Goal: Transaction & Acquisition: Purchase product/service

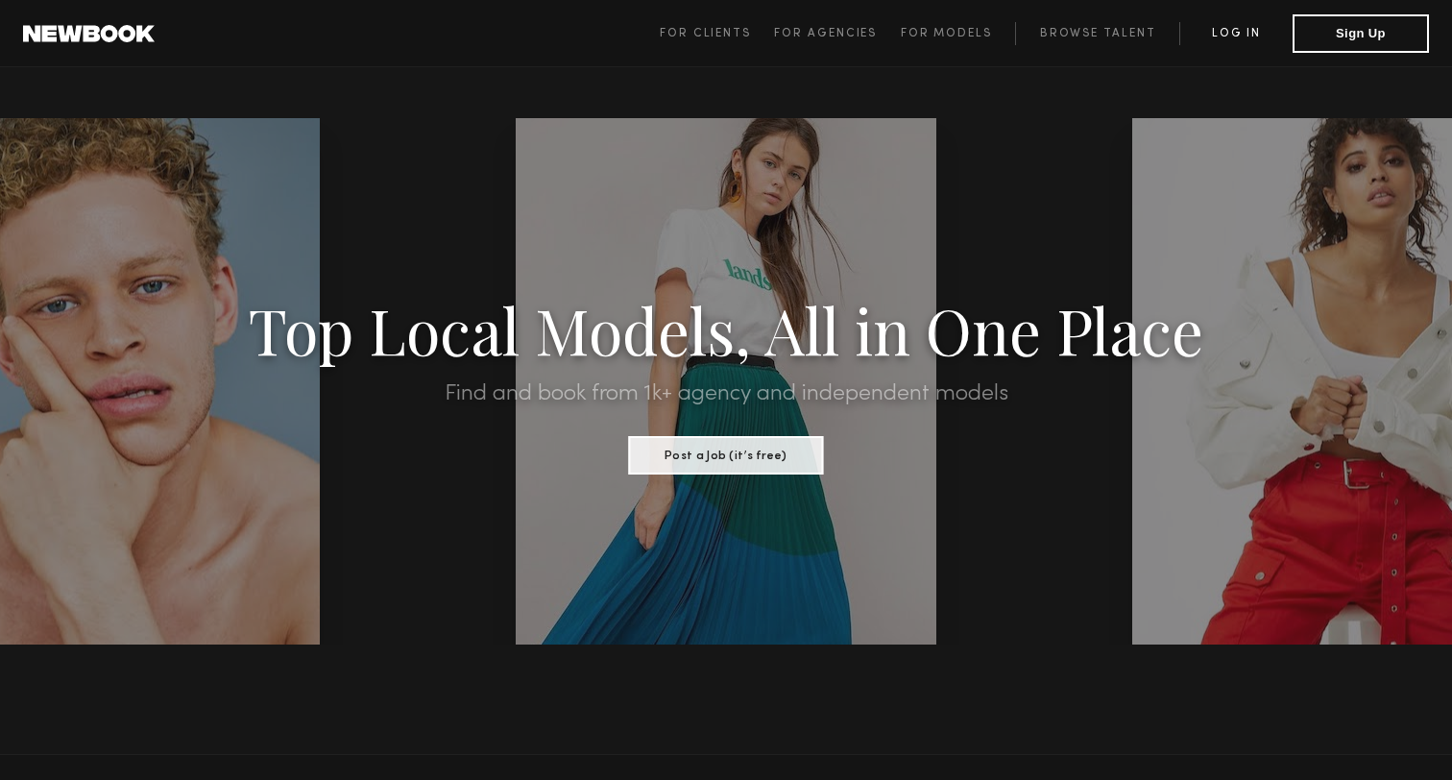
click at [1240, 36] on link "Log in" at bounding box center [1236, 33] width 113 height 23
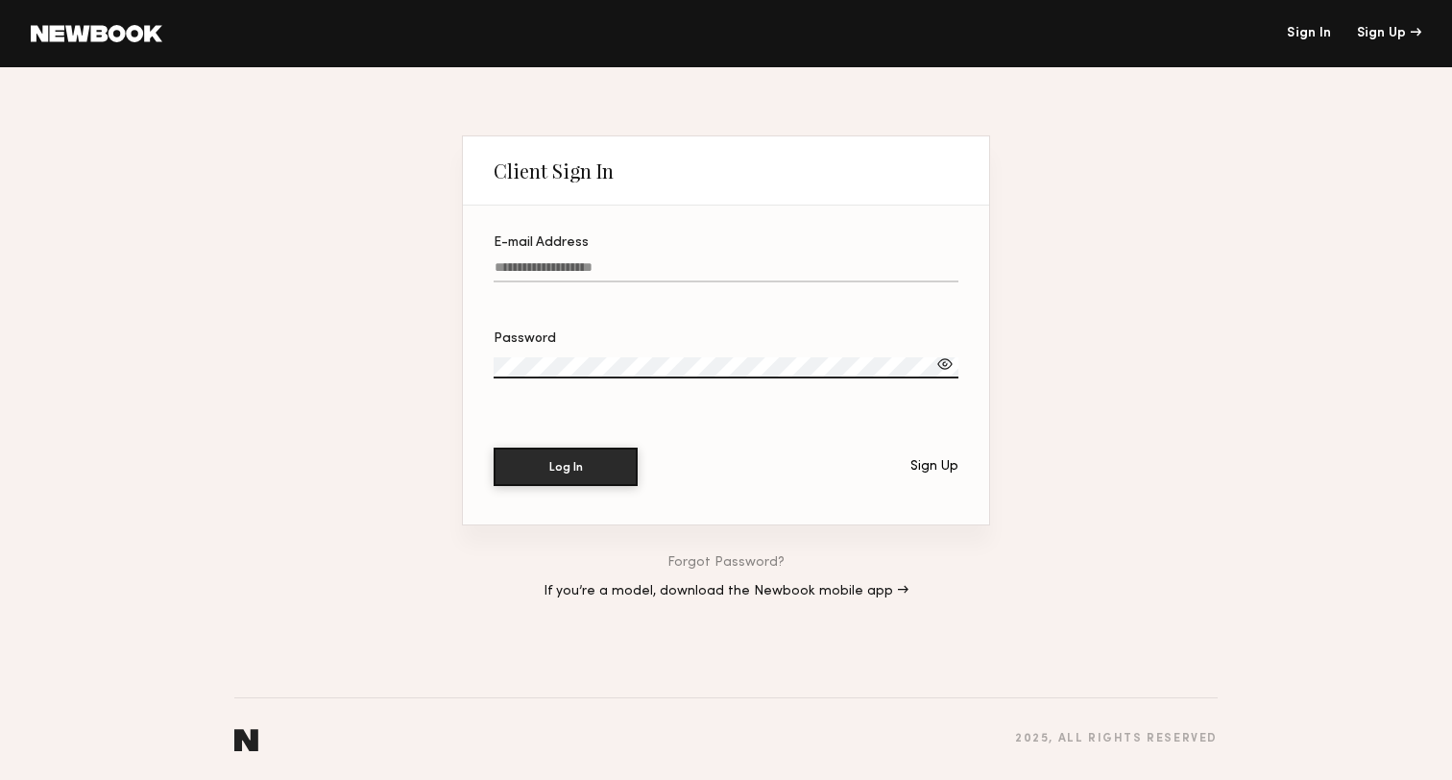
type input "**********"
click at [566, 467] on button "Log In" at bounding box center [566, 467] width 144 height 38
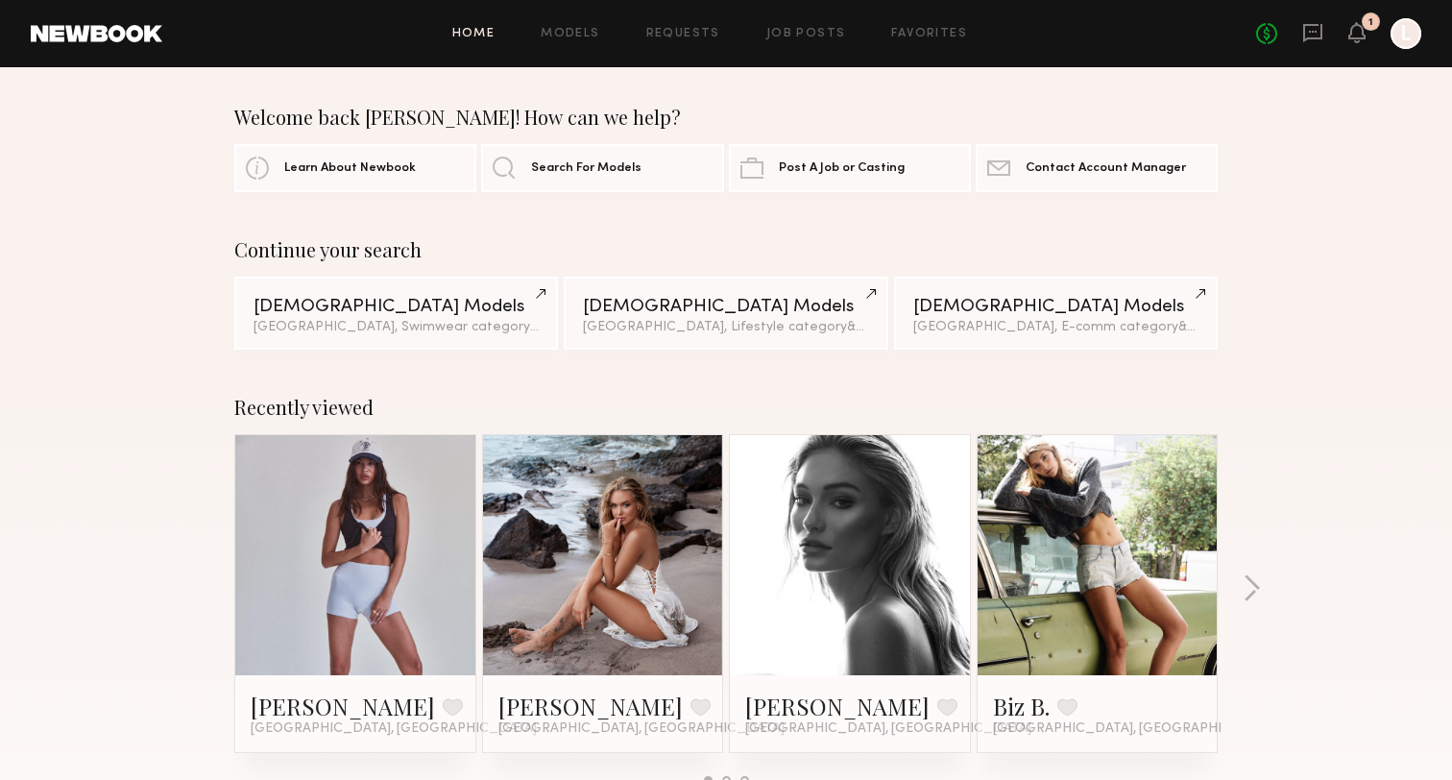
click at [365, 494] on link at bounding box center [355, 555] width 117 height 240
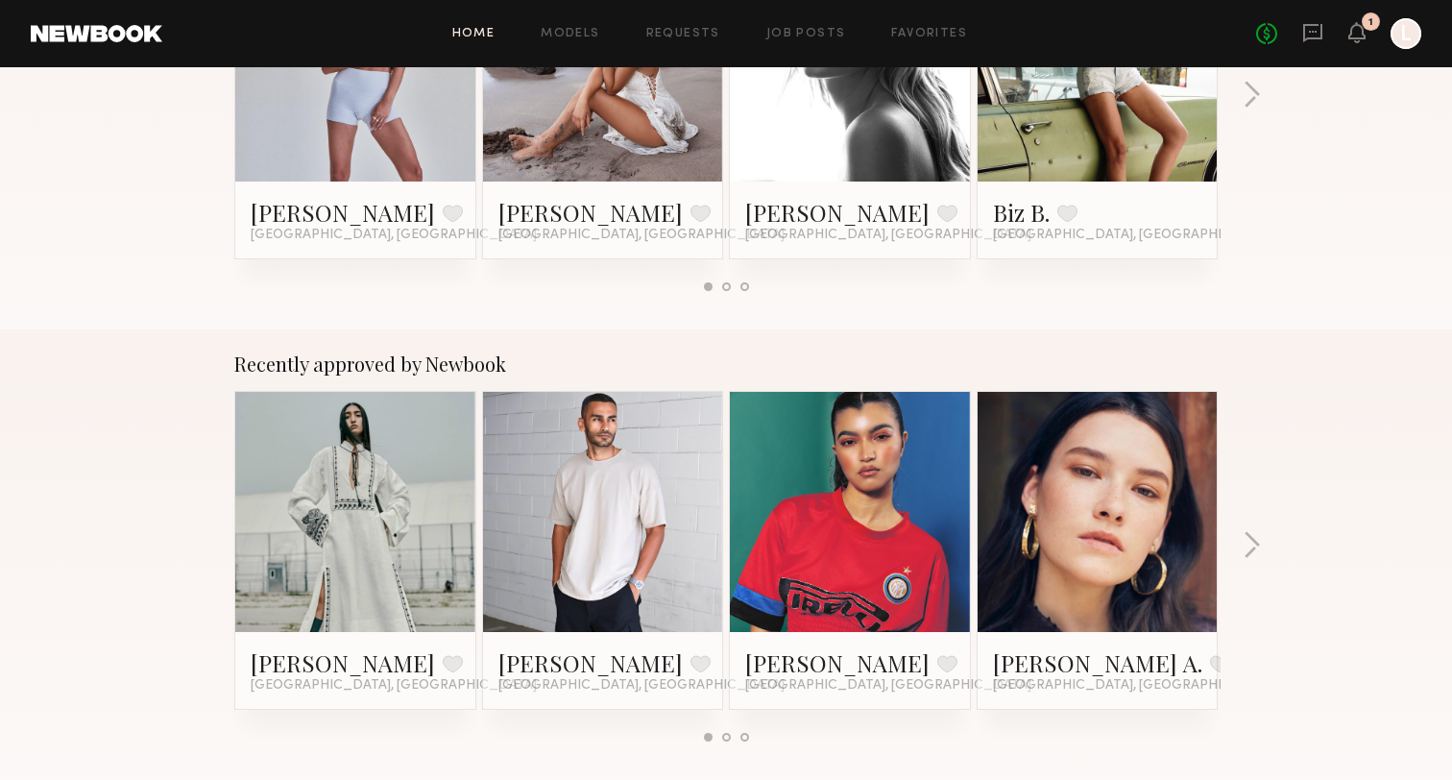
scroll to position [496, 0]
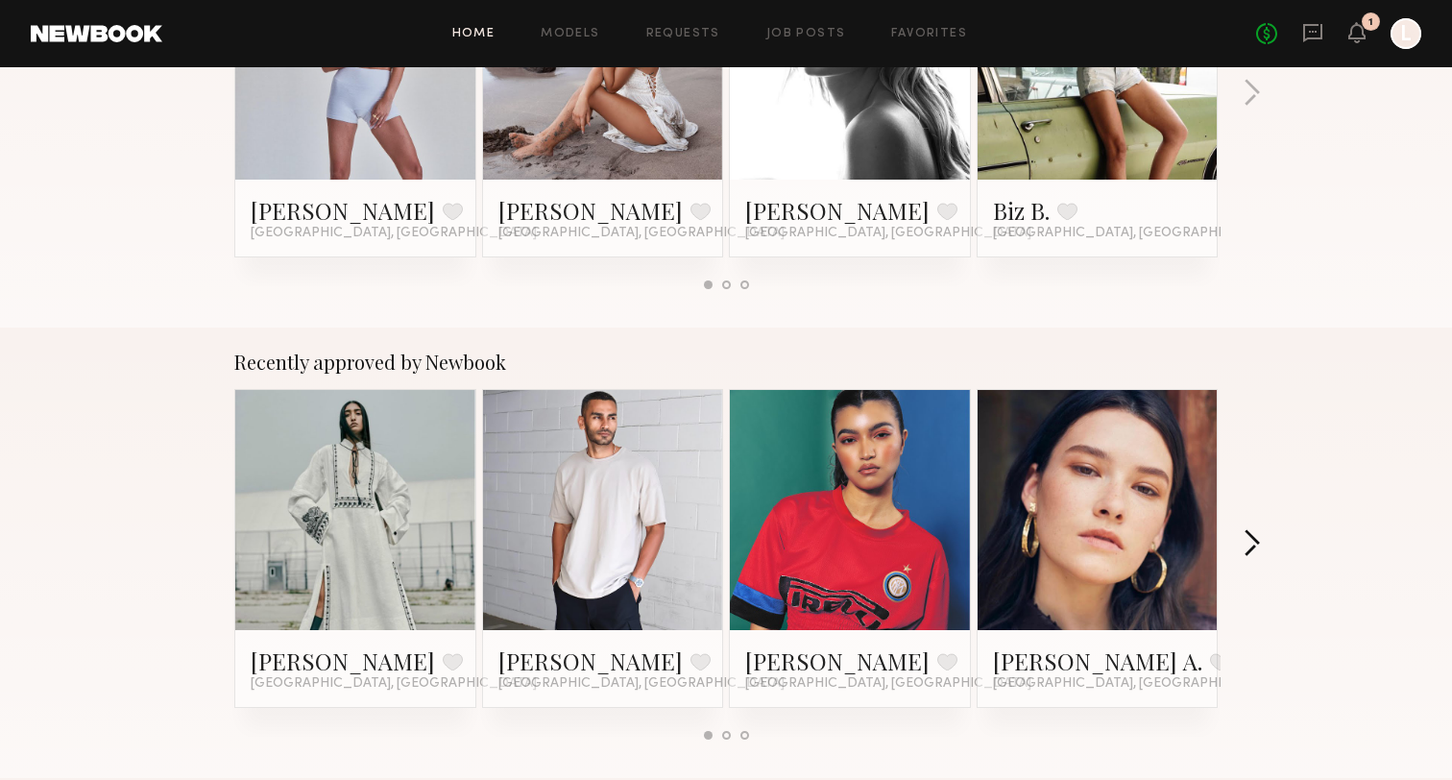
click at [1253, 543] on button "button" at bounding box center [1252, 545] width 18 height 32
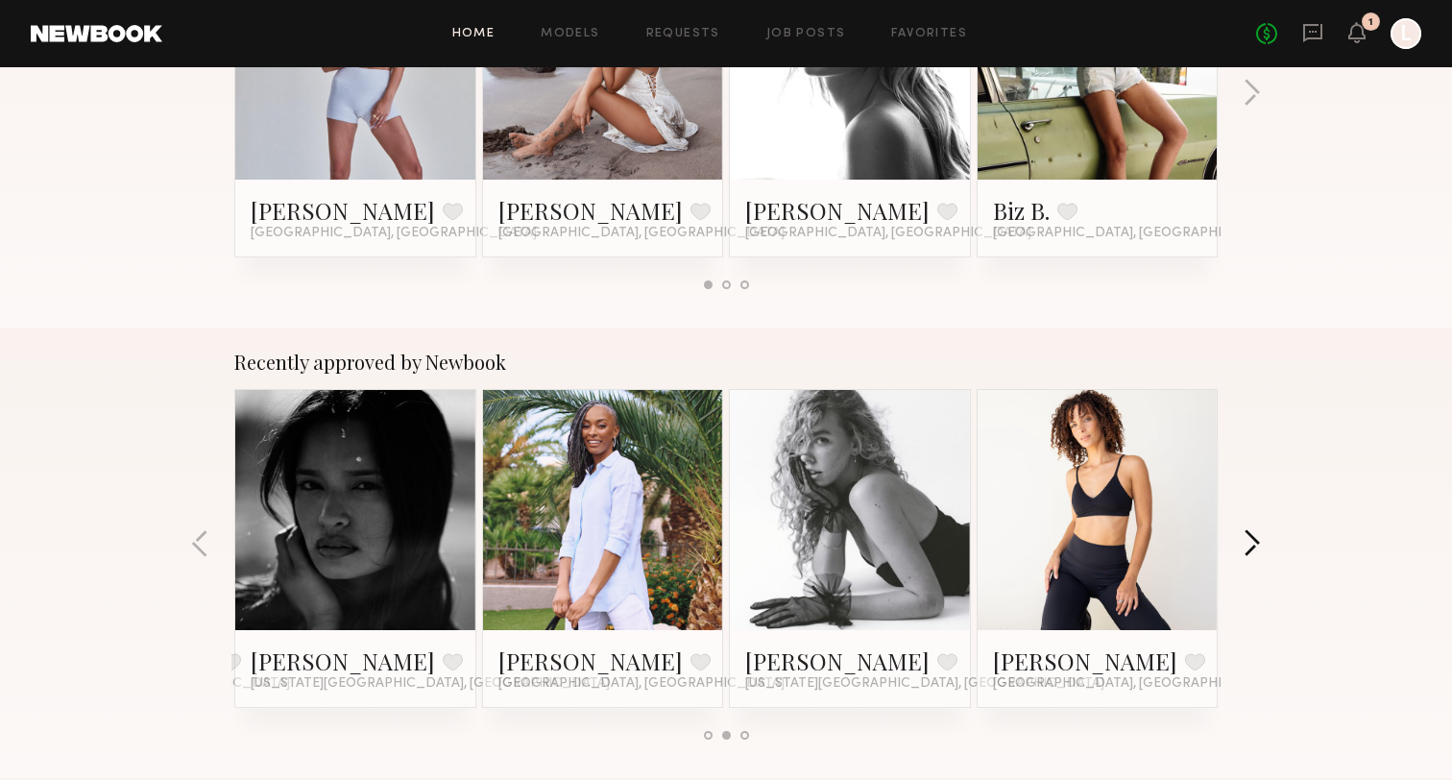
click at [1253, 542] on button "button" at bounding box center [1252, 545] width 18 height 32
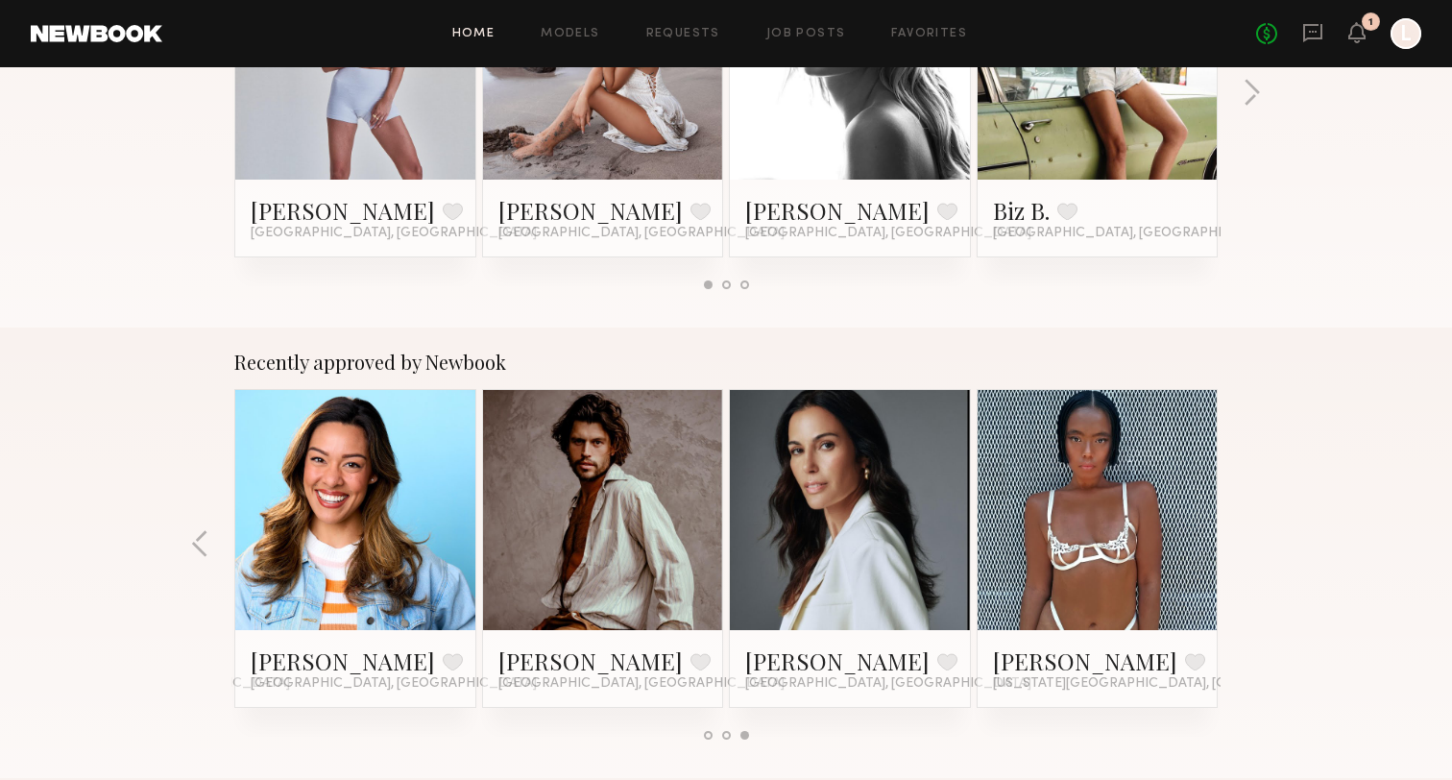
click at [1253, 542] on div "Recently approved by Newbook Elizabeth Y. Favorite Los Angeles, CA Nikhil C. Fa…" at bounding box center [726, 553] width 1452 height 451
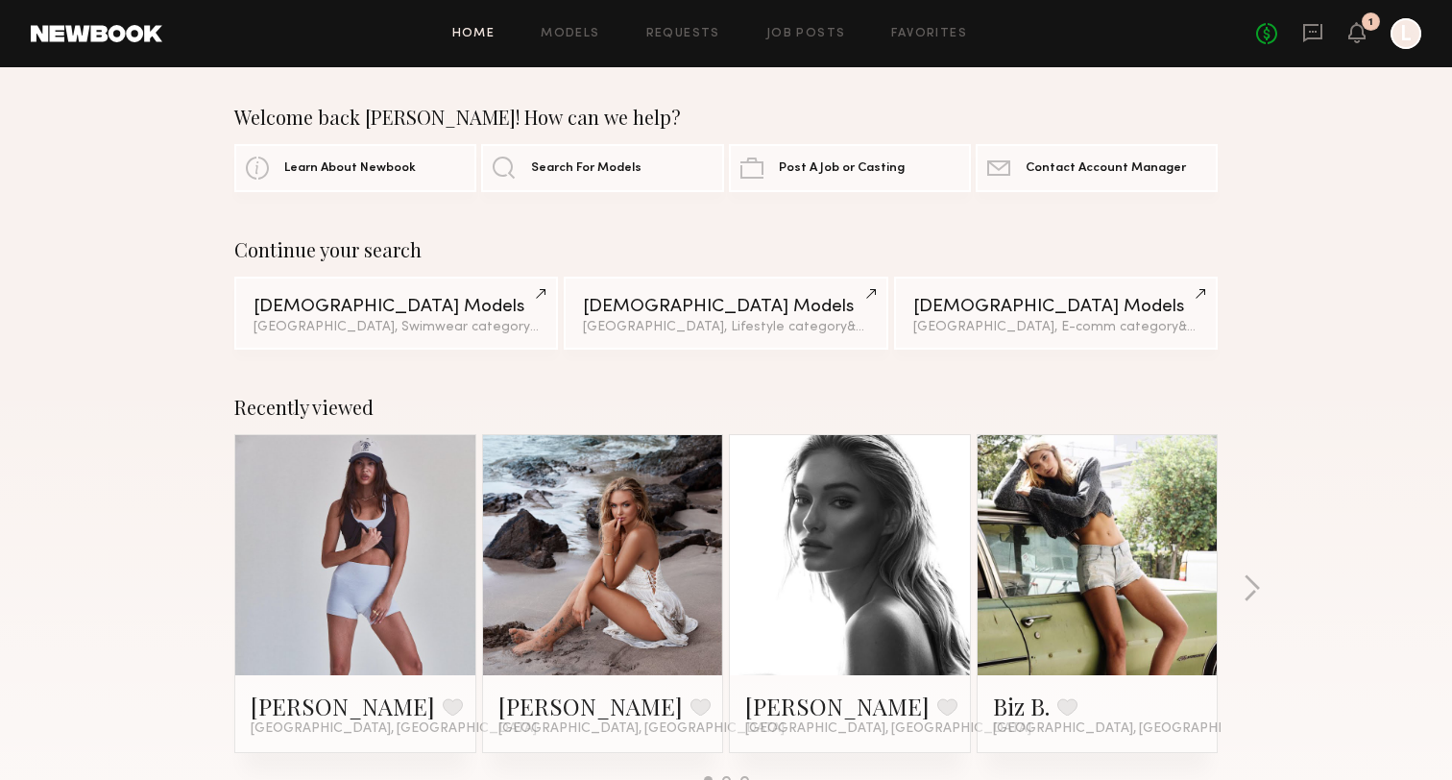
scroll to position [0, 0]
click at [1036, 495] on div at bounding box center [1098, 555] width 240 height 240
click at [1053, 497] on link at bounding box center [1097, 555] width 117 height 240
